Goal: Task Accomplishment & Management: Use online tool/utility

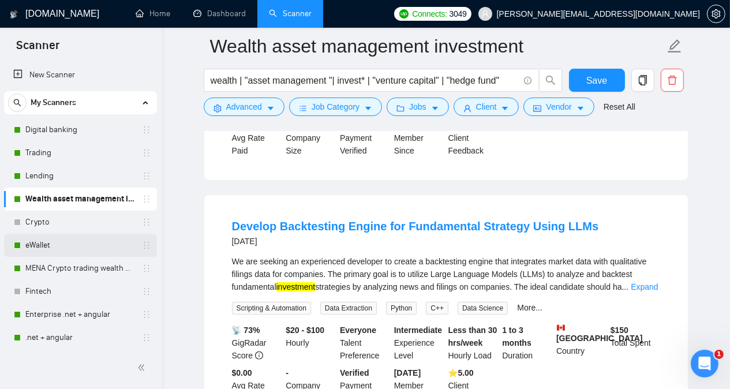
click at [65, 244] on link "eWallet" at bounding box center [80, 245] width 110 height 23
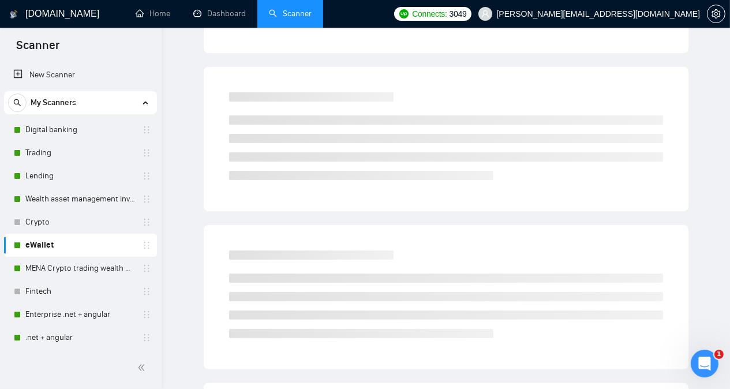
scroll to position [32, 0]
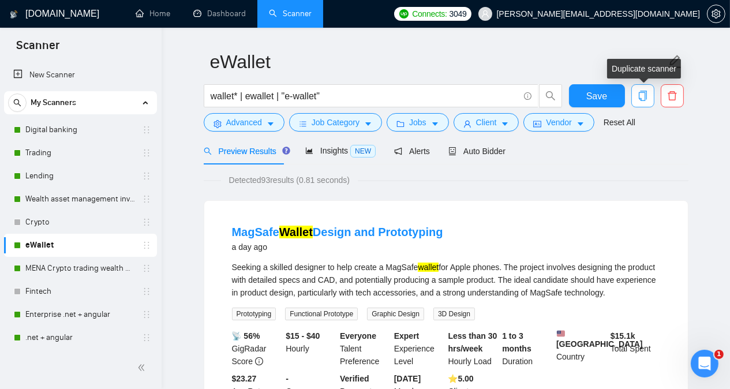
click at [637, 95] on span "copy" at bounding box center [643, 96] width 22 height 10
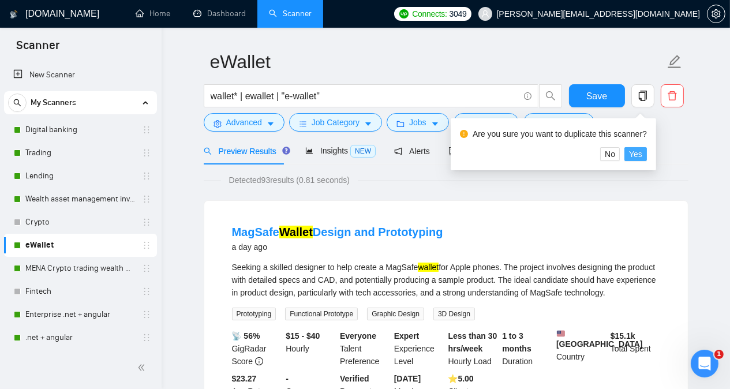
click at [637, 155] on span "Yes" at bounding box center [635, 154] width 13 height 13
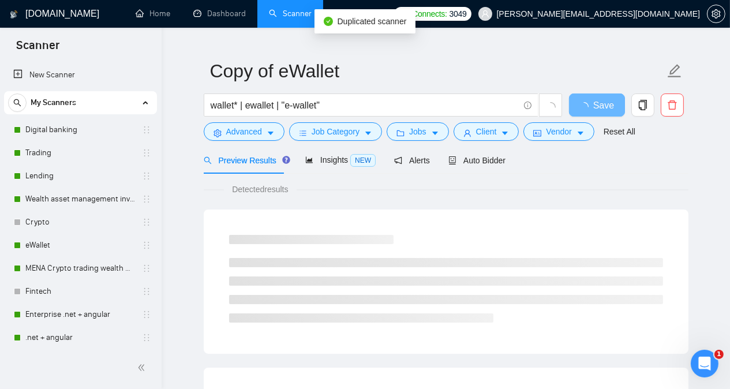
scroll to position [32, 0]
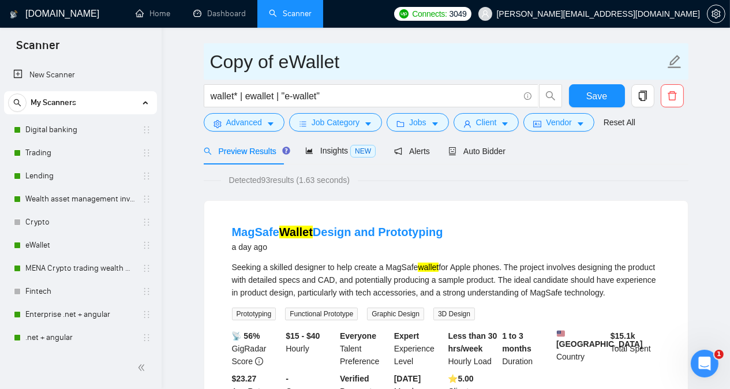
drag, startPoint x: 351, startPoint y: 64, endPoint x: 197, endPoint y: 69, distance: 154.3
type input "[PERSON_NAME]"
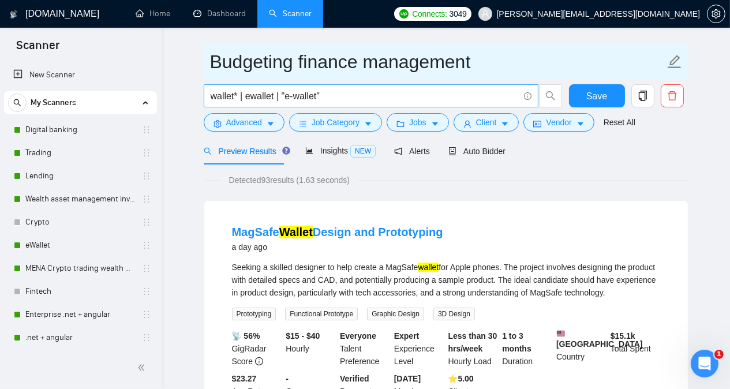
type input "Budgeting finance management"
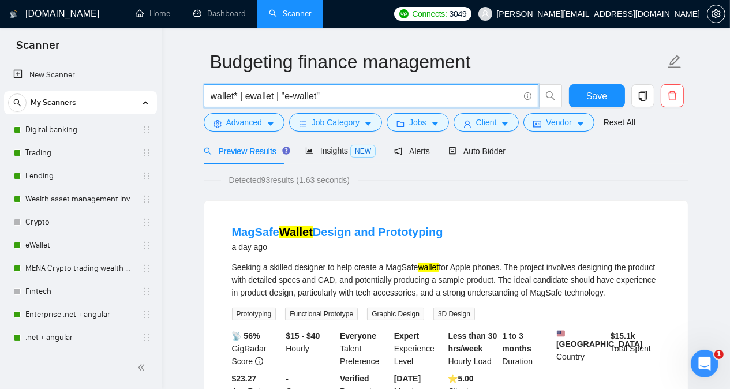
drag, startPoint x: 334, startPoint y: 96, endPoint x: 208, endPoint y: 98, distance: 125.9
click at [208, 98] on span "wallet* | ewallet | "e-wallet"" at bounding box center [371, 95] width 335 height 23
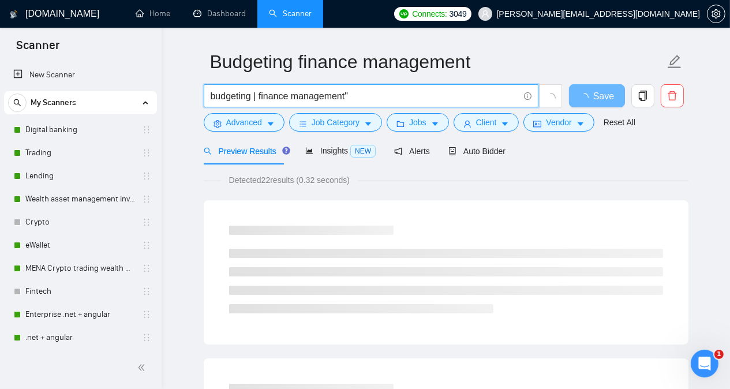
click at [261, 95] on input "budgeting | finance management"" at bounding box center [365, 96] width 308 height 14
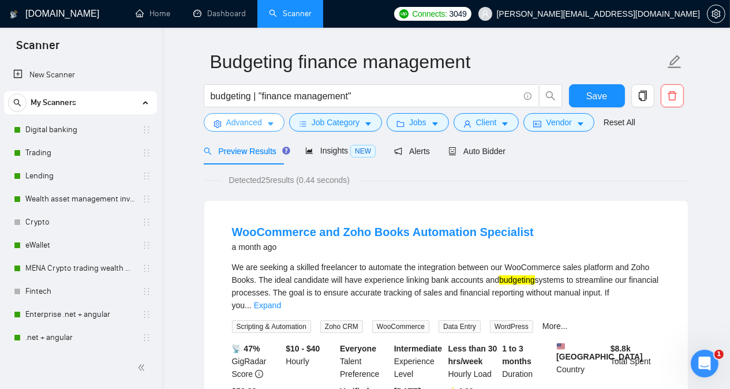
click at [238, 124] on span "Advanced" at bounding box center [244, 122] width 36 height 13
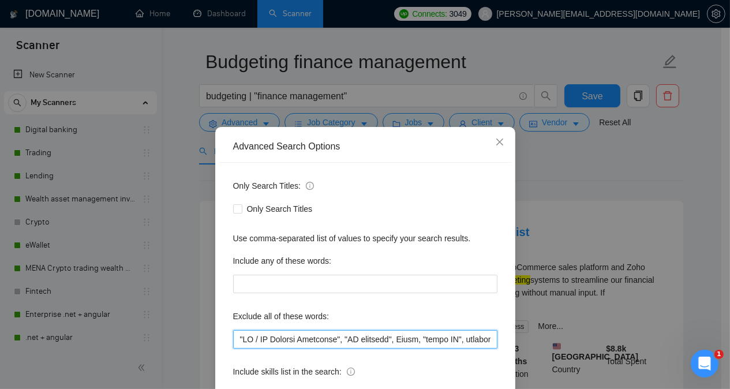
click at [464, 338] on input "text" at bounding box center [365, 339] width 264 height 18
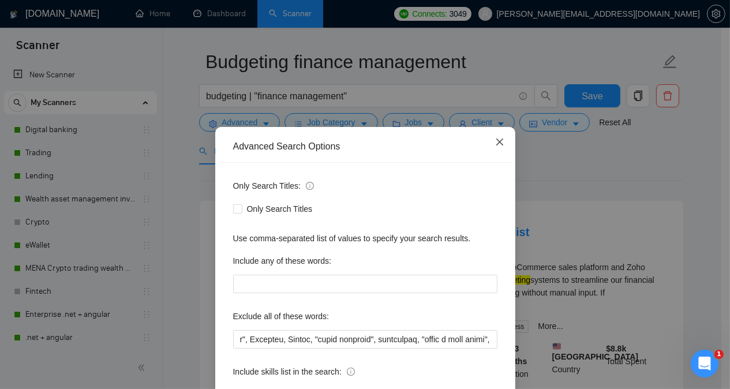
scroll to position [0, 0]
click at [496, 144] on icon "close" at bounding box center [499, 142] width 7 height 7
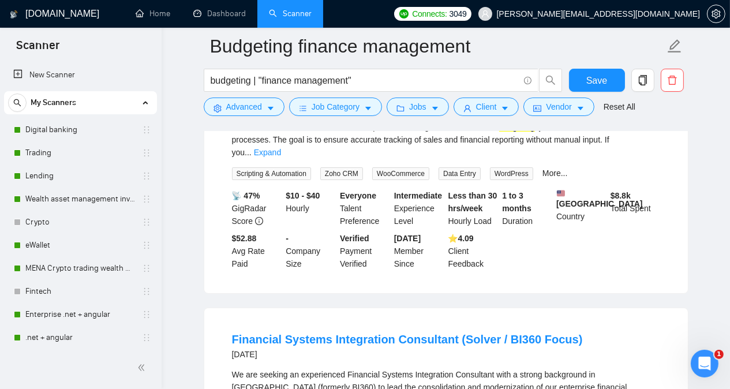
scroll to position [240, 0]
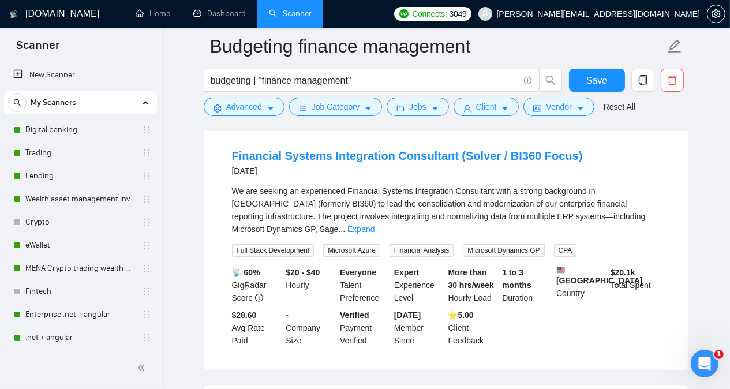
scroll to position [393, 0]
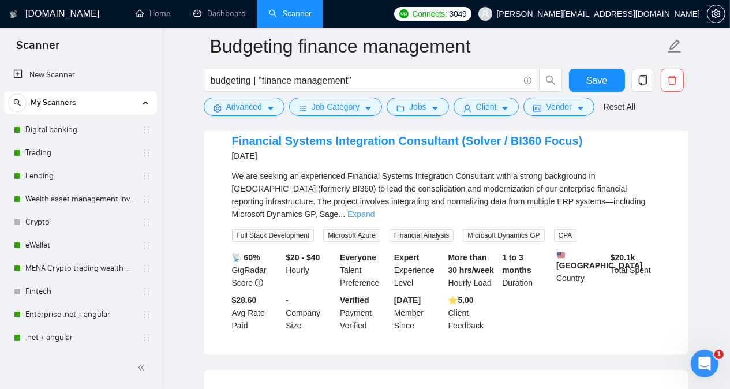
click at [375, 210] on link "Expand" at bounding box center [361, 214] width 27 height 9
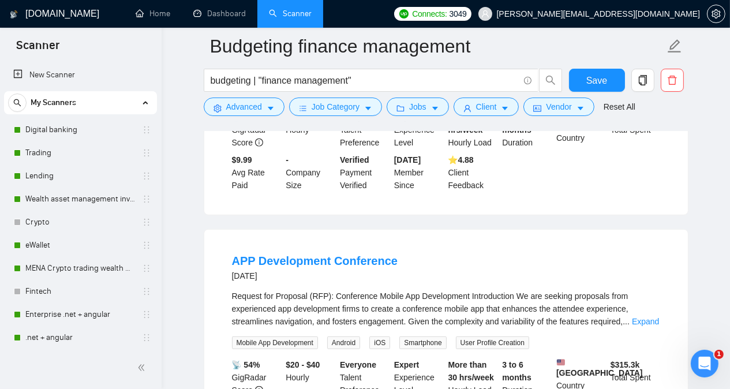
scroll to position [924, 0]
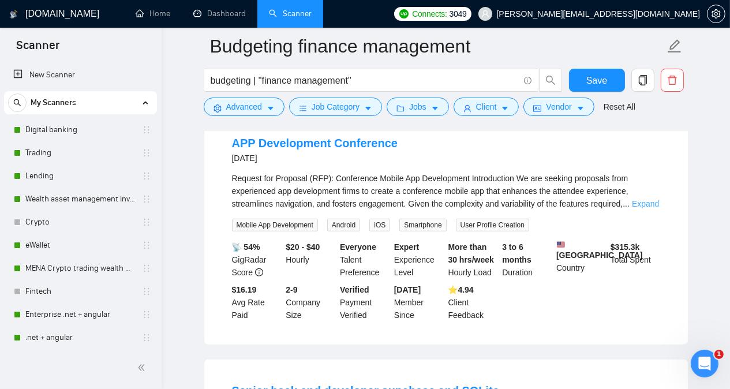
click at [654, 199] on link "Expand" at bounding box center [645, 203] width 27 height 9
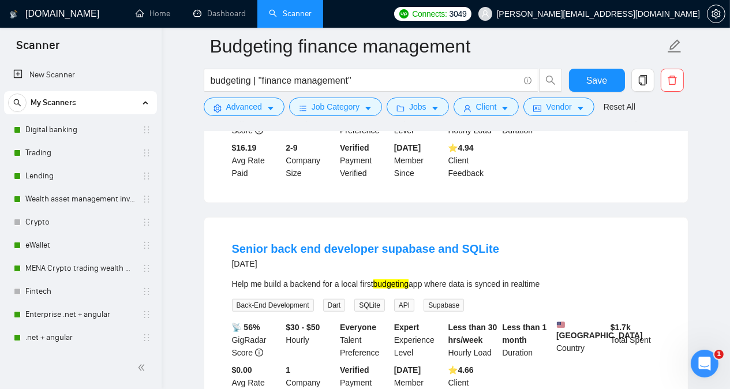
scroll to position [1132, 0]
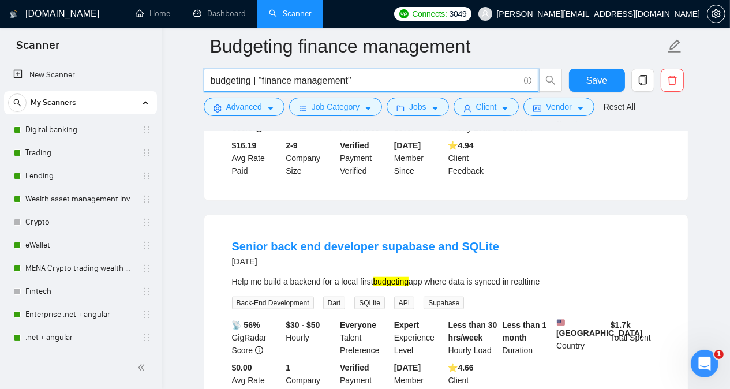
click at [363, 80] on input "budgeting | "finance management"" at bounding box center [365, 80] width 308 height 14
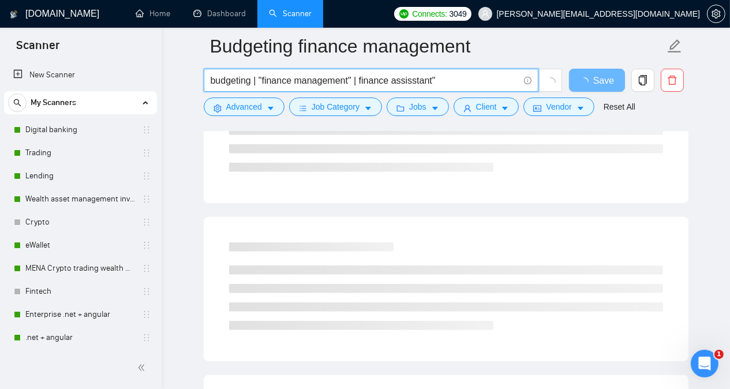
click at [359, 79] on input "budgeting | "finance management" | finance assisstant"" at bounding box center [365, 80] width 308 height 14
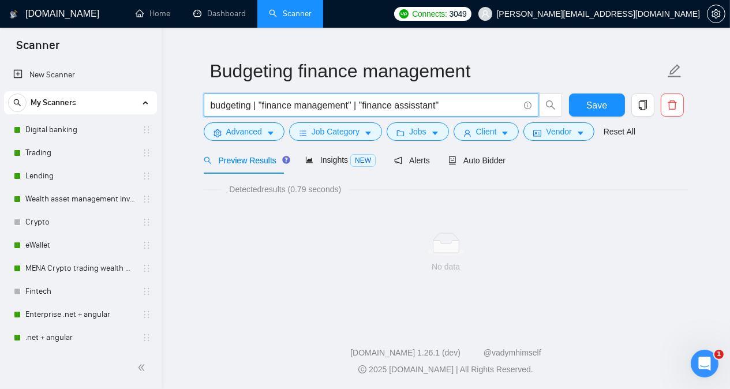
scroll to position [0, 0]
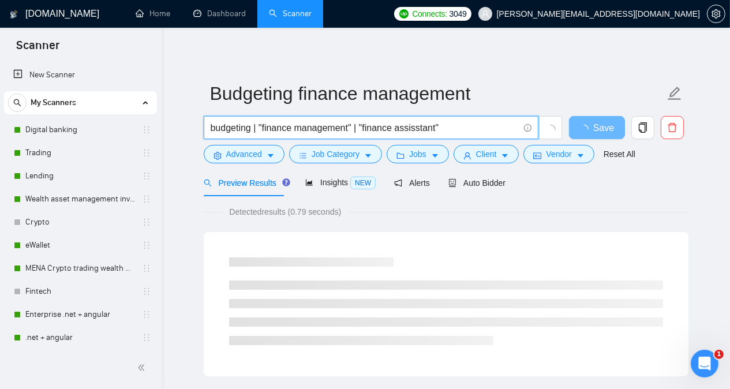
click at [418, 130] on input "budgeting | "finance management" | "finance assisstant"" at bounding box center [365, 128] width 308 height 14
click at [442, 129] on input "budgeting | "finance management" | "finance assistant"" at bounding box center [365, 128] width 308 height 14
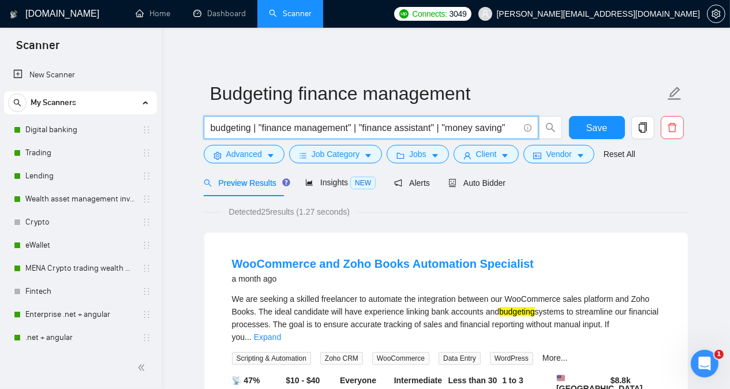
type input "budgeting | "finance management" | "finance assistant" | "money saving""
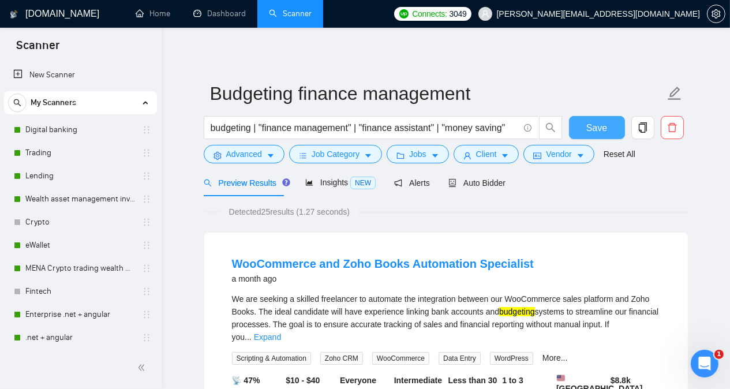
click at [605, 127] on span "Save" at bounding box center [597, 128] width 21 height 14
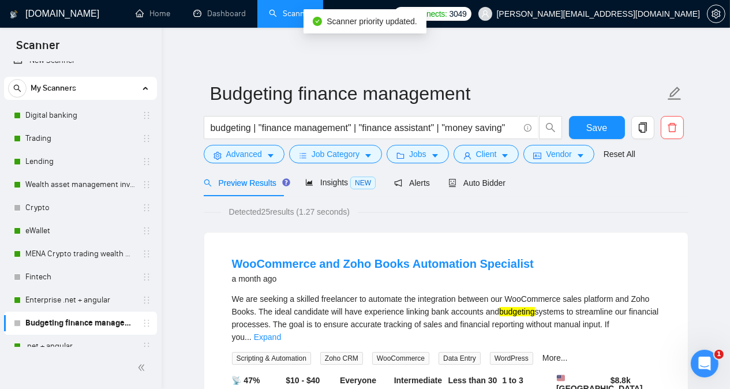
scroll to position [10, 0]
